Goal: Task Accomplishment & Management: Manage account settings

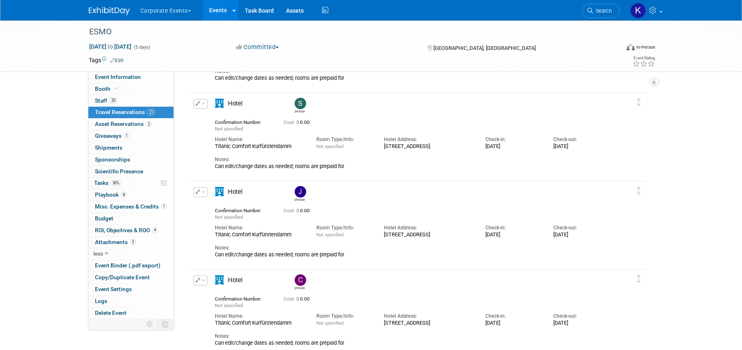
click at [234, 144] on div "Titanic Comfort Kurfürstendamm" at bounding box center [259, 146] width 89 height 7
copy div "Titanic Comfort Kurfürstendamm"
click at [402, 150] on div "[STREET_ADDRESS]" at bounding box center [428, 146] width 89 height 7
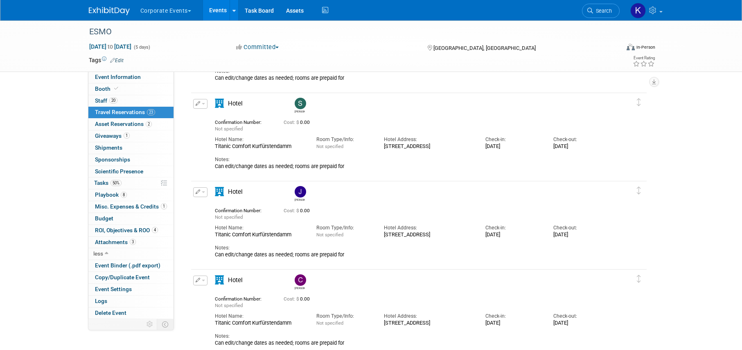
drag, startPoint x: 406, startPoint y: 153, endPoint x: 383, endPoint y: 146, distance: 24.1
click at [384, 146] on div "[STREET_ADDRESS]" at bounding box center [428, 146] width 89 height 7
copy div "[STREET_ADDRESS]"
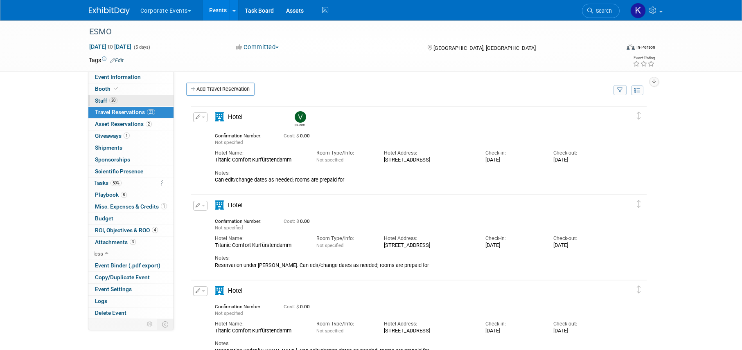
click at [149, 98] on link "20 Staff 20" at bounding box center [130, 100] width 85 height 11
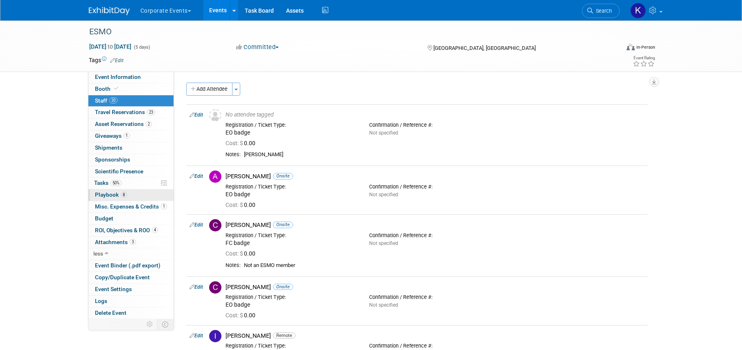
click at [122, 195] on span "8" at bounding box center [124, 195] width 6 height 6
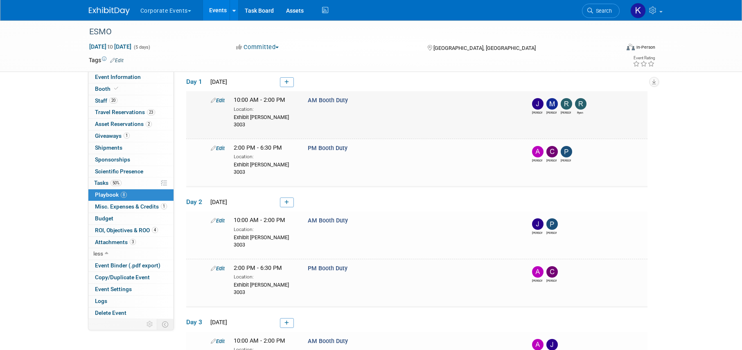
click at [219, 100] on link "Edit" at bounding box center [218, 100] width 14 height 6
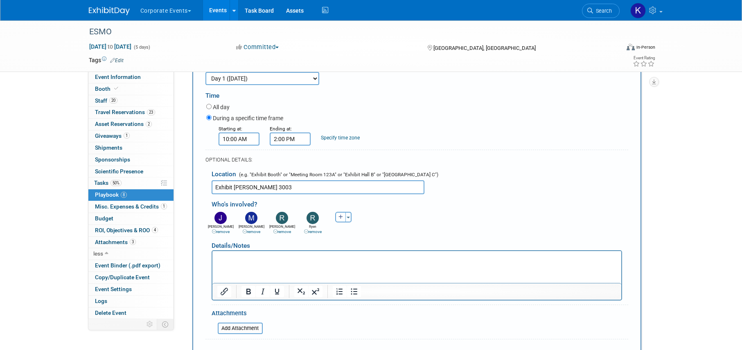
scroll to position [119, 0]
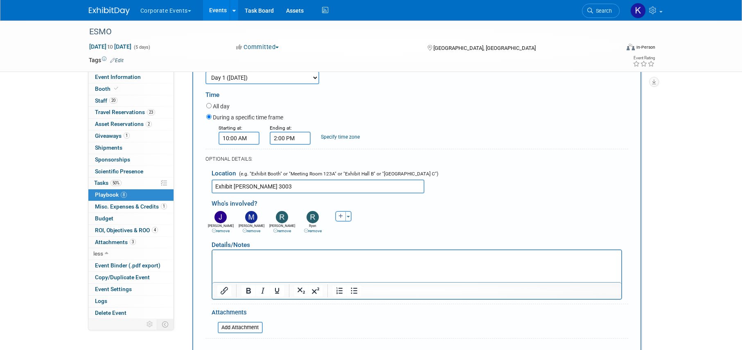
click at [254, 232] on link "remove" at bounding box center [252, 231] width 18 height 4
click at [284, 231] on link "remove" at bounding box center [282, 231] width 18 height 4
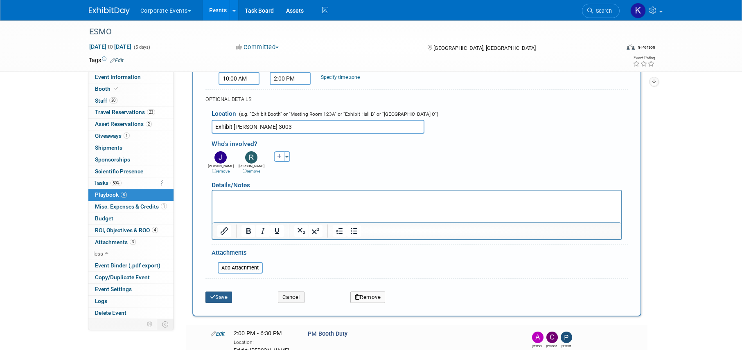
click at [225, 294] on button "Save" at bounding box center [218, 297] width 27 height 11
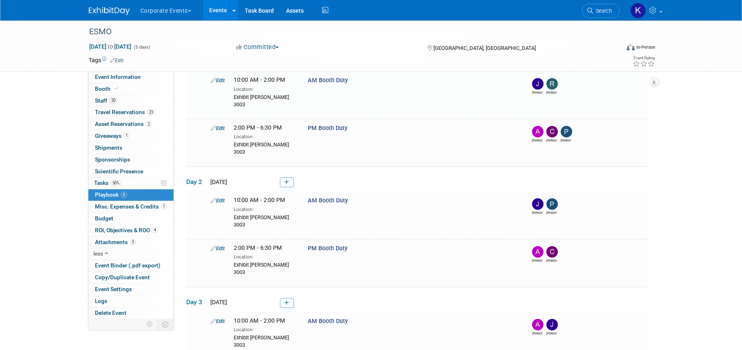
scroll to position [26, 0]
